Goal: Find contact information: Find contact information

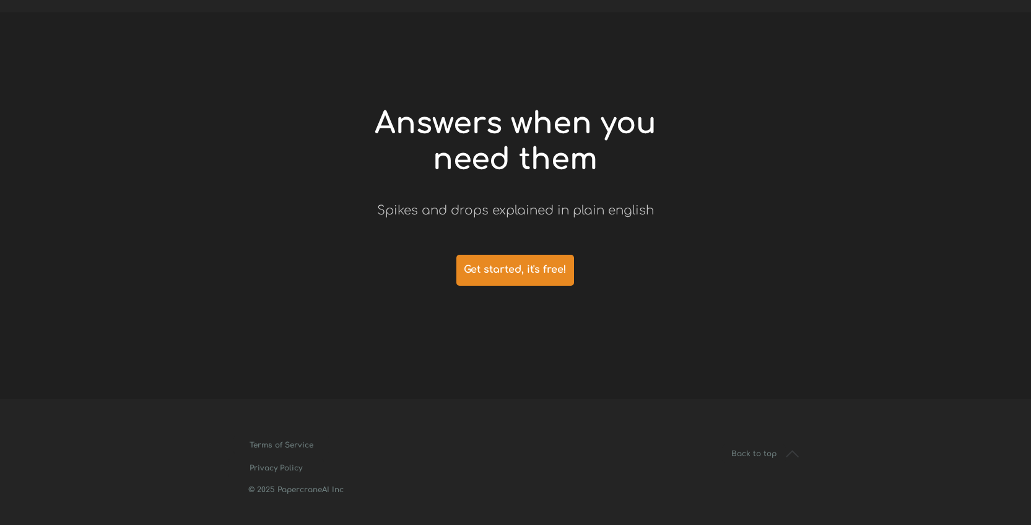
scroll to position [2728, 0]
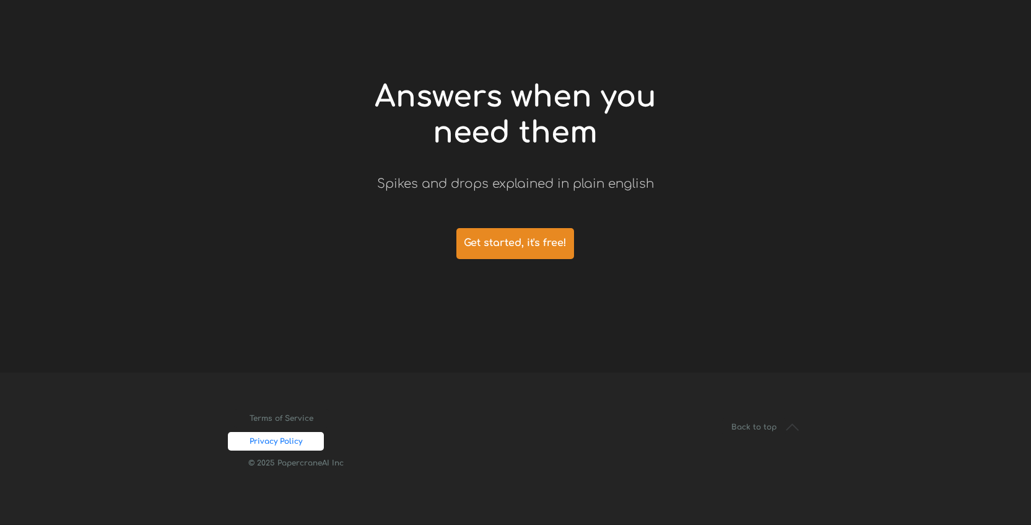
click at [285, 443] on span "Privacy Policy" at bounding box center [276, 441] width 96 height 9
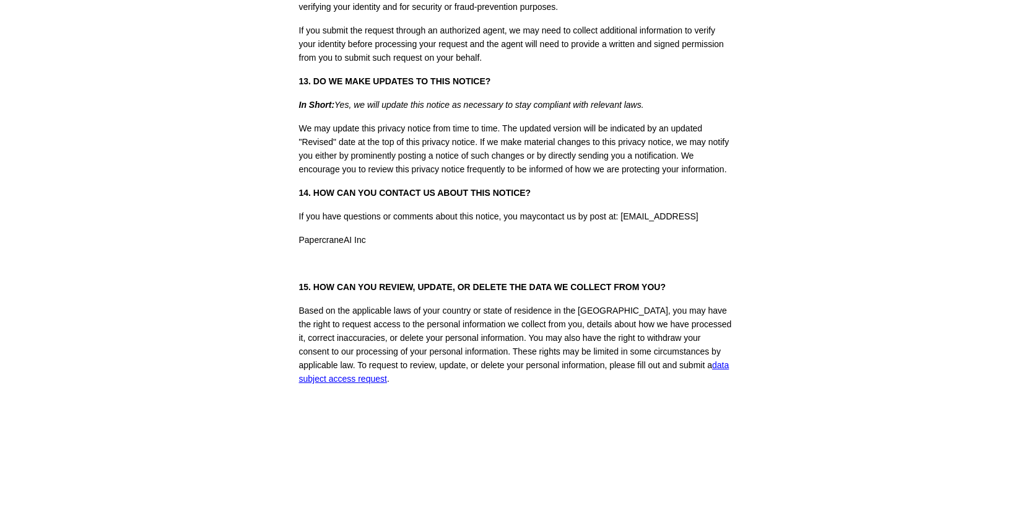
scroll to position [6573, 0]
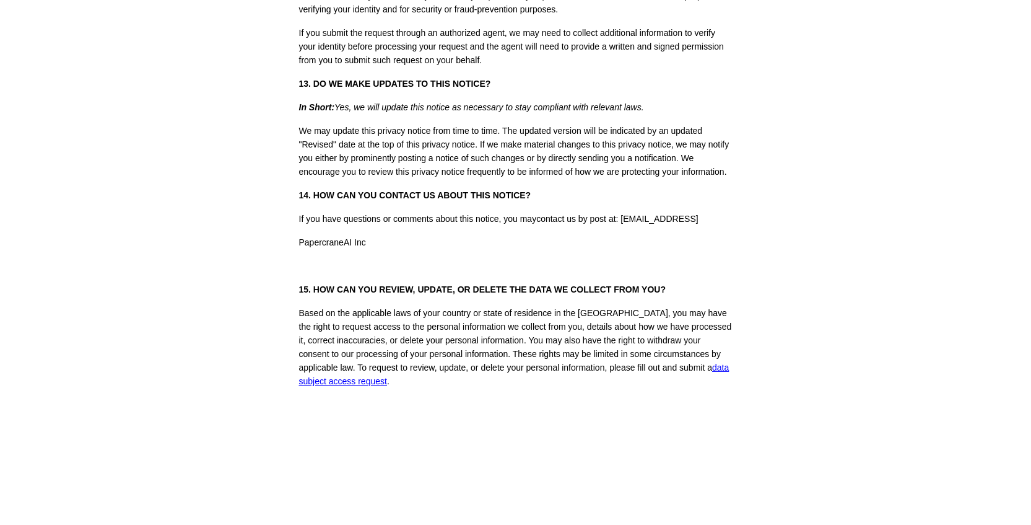
drag, startPoint x: 625, startPoint y: 185, endPoint x: 713, endPoint y: 184, distance: 88.6
click at [713, 212] on p "If you have questions or comments about this notice, you may contact us by post…" at bounding box center [515, 219] width 433 height 14
copy span "contact@papercrane.ai"
